Goal: Task Accomplishment & Management: Manage account settings

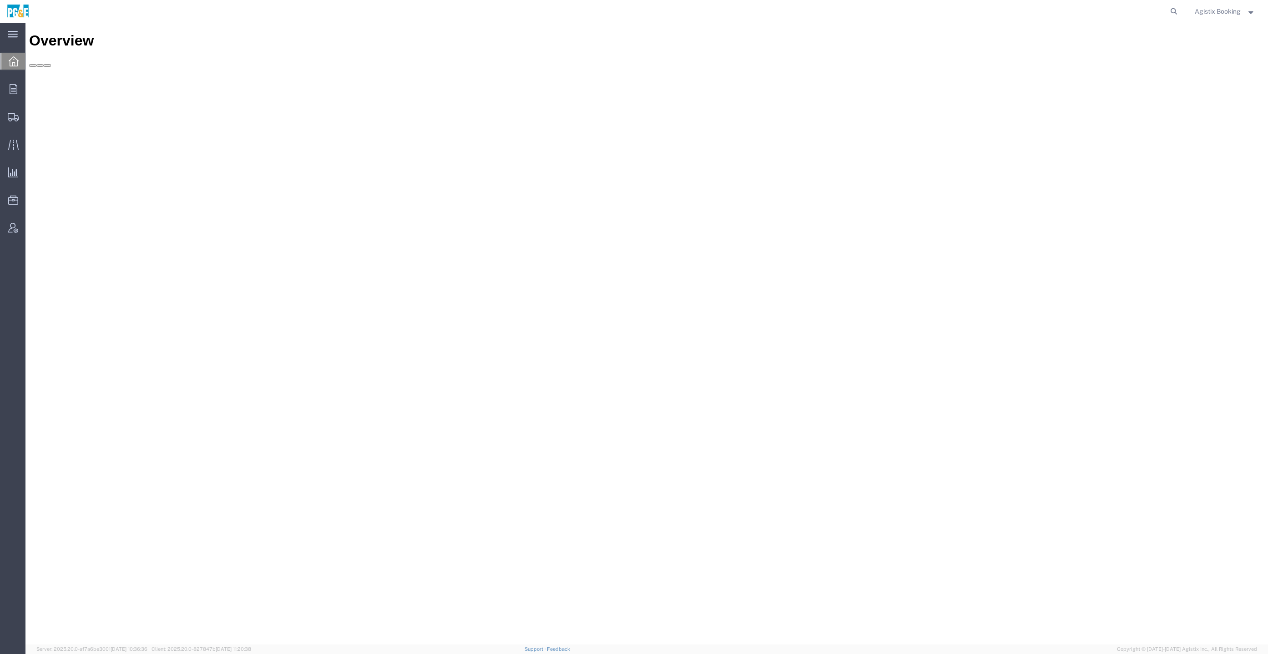
click at [1220, 17] on div "Agistix Booking" at bounding box center [1225, 11] width 74 height 23
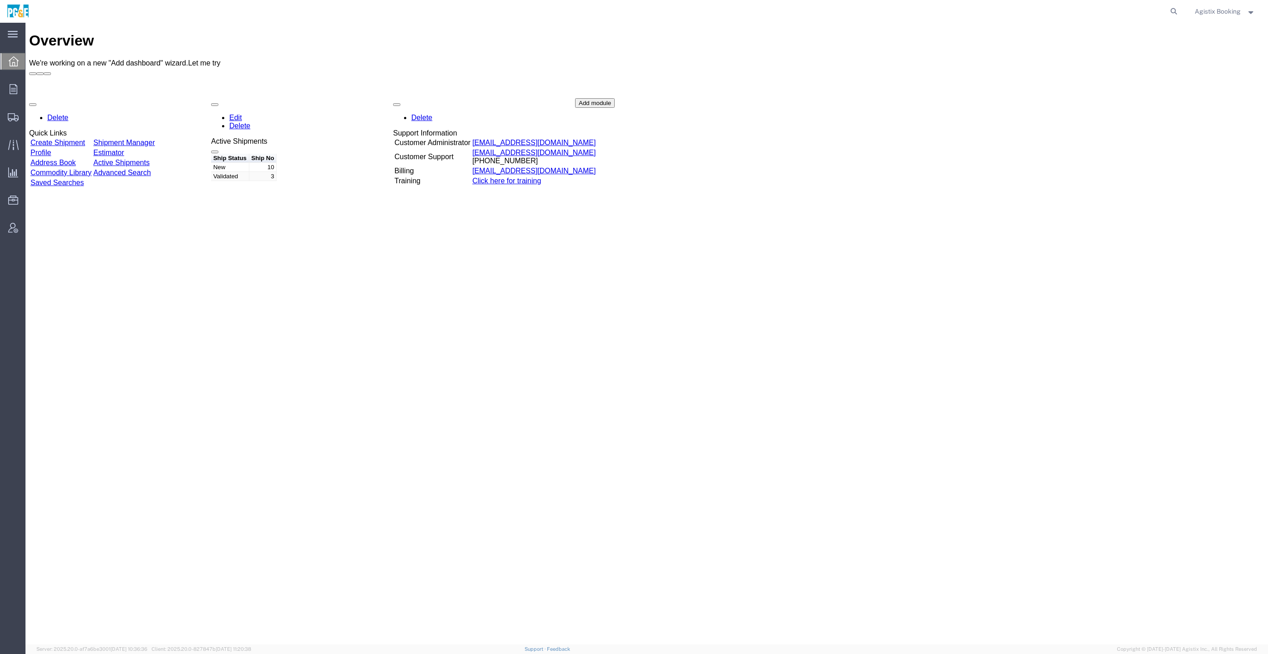
click at [1218, 9] on span "Agistix Booking" at bounding box center [1217, 11] width 46 height 10
click at [1210, 66] on link "Logout" at bounding box center [1225, 63] width 74 height 15
